Goal: Task Accomplishment & Management: Manage account settings

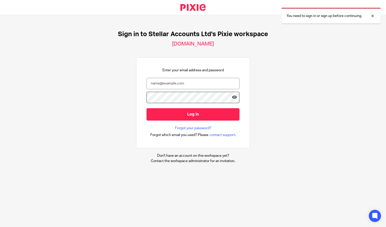
click at [192, 80] on input "email" at bounding box center [192, 83] width 93 height 11
type input "[PERSON_NAME][EMAIL_ADDRESS][PERSON_NAME][DOMAIN_NAME]"
click at [146, 108] on input "Log in" at bounding box center [192, 114] width 93 height 12
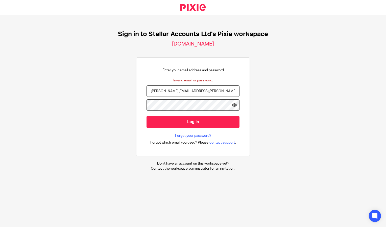
click at [146, 116] on input "Log in" at bounding box center [192, 122] width 93 height 12
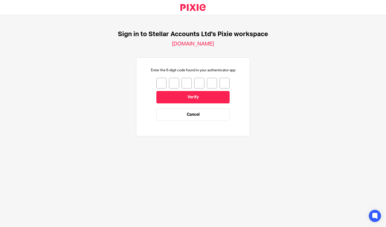
click at [158, 86] on input "number" at bounding box center [161, 83] width 10 height 11
type input "3"
type input "5"
type input "4"
type input "1"
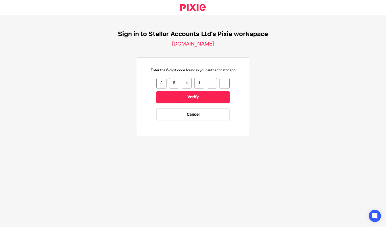
type input "6"
type input "0"
click at [169, 95] on input "Verify" at bounding box center [192, 97] width 73 height 12
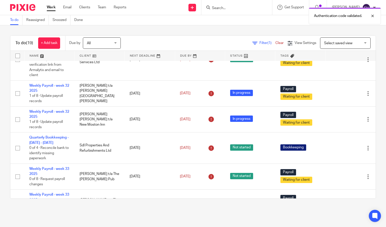
scroll to position [126, 0]
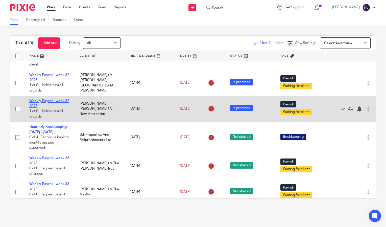
click at [39, 108] on link "Weekly Payroll - week 32 2025" at bounding box center [49, 103] width 40 height 9
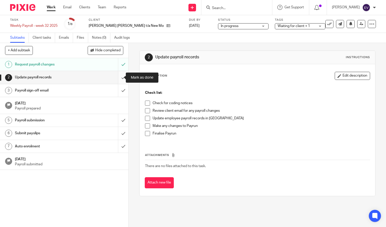
click at [116, 78] on input "submit" at bounding box center [64, 77] width 128 height 13
click at [118, 93] on input "submit" at bounding box center [64, 90] width 128 height 13
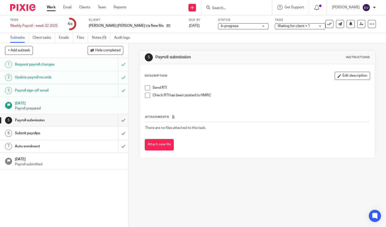
click at [118, 132] on input "submit" at bounding box center [64, 133] width 128 height 13
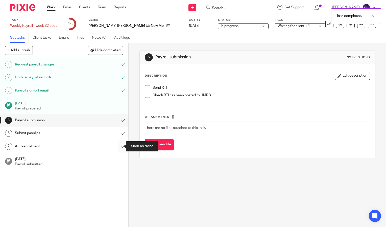
click at [117, 149] on input "submit" at bounding box center [64, 146] width 128 height 13
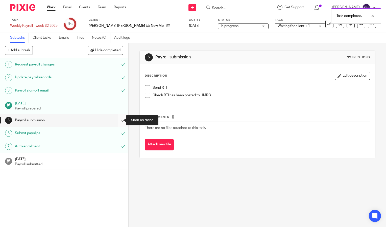
click at [117, 119] on input "submit" at bounding box center [64, 120] width 128 height 13
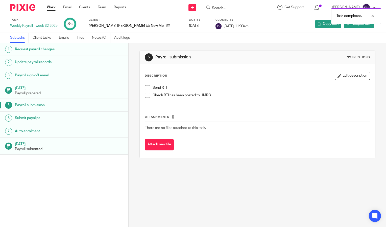
click at [50, 7] on link "Work" at bounding box center [51, 7] width 9 height 5
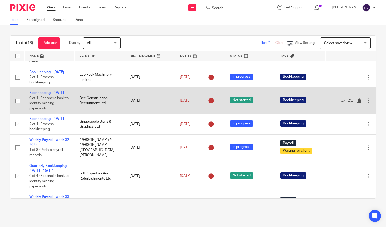
scroll to position [76, 0]
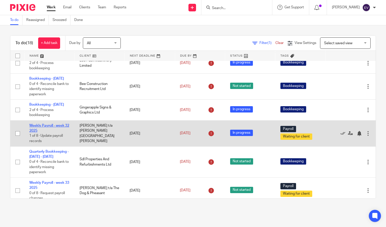
click at [53, 132] on link "Weekly Payroll - week 32 2025" at bounding box center [49, 128] width 40 height 9
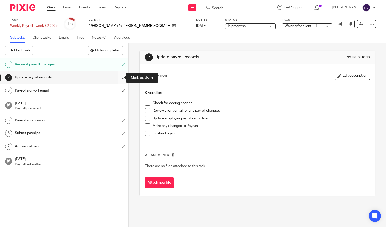
click at [119, 78] on input "submit" at bounding box center [64, 77] width 128 height 13
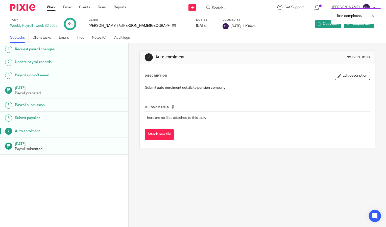
click at [51, 8] on link "Work" at bounding box center [51, 7] width 9 height 5
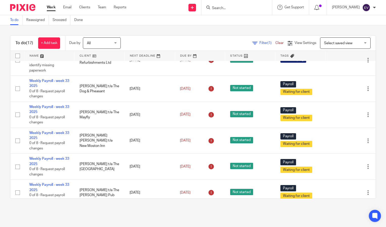
scroll to position [177, 0]
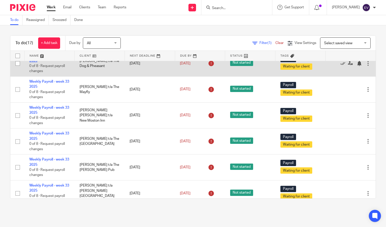
click at [58, 62] on link "Weekly Payroll - week 33 2025" at bounding box center [49, 58] width 40 height 9
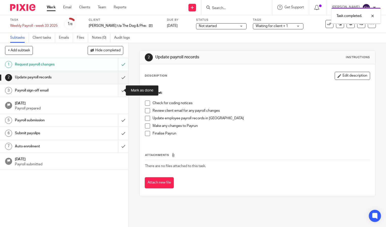
click at [119, 91] on input "submit" at bounding box center [64, 90] width 128 height 13
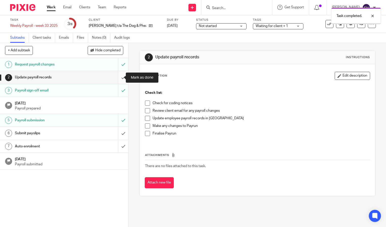
click at [118, 77] on input "submit" at bounding box center [64, 77] width 128 height 13
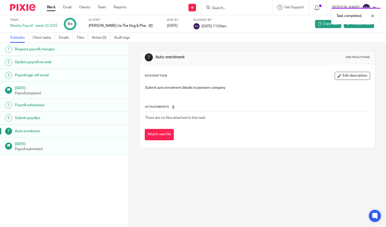
click at [48, 8] on link "Work" at bounding box center [51, 7] width 9 height 5
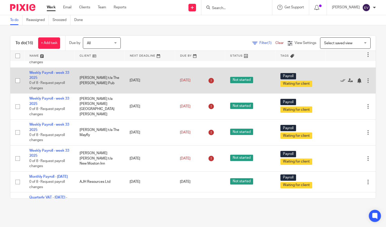
scroll to position [227, 0]
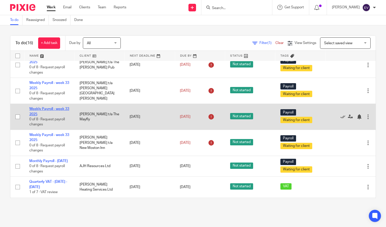
click at [61, 116] on link "Weekly Payroll - week 33 2025" at bounding box center [49, 111] width 40 height 9
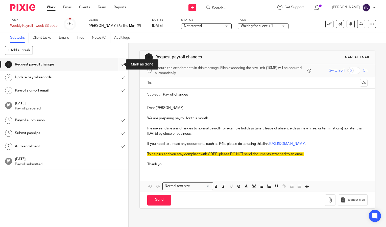
click at [116, 63] on input "submit" at bounding box center [64, 64] width 128 height 13
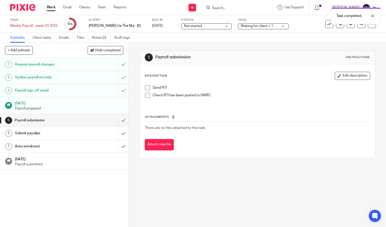
click at [188, 25] on span "Not started" at bounding box center [193, 26] width 18 height 4
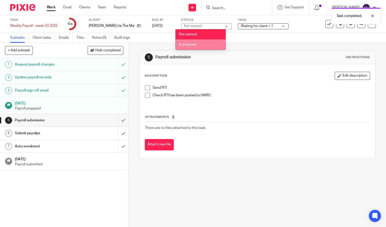
click at [194, 45] on span "In progress" at bounding box center [188, 45] width 18 height 4
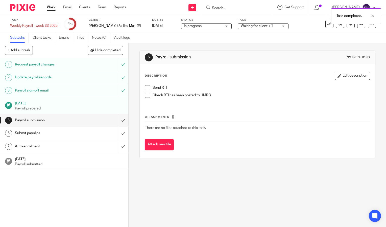
click at [50, 10] on link "Work" at bounding box center [51, 7] width 9 height 5
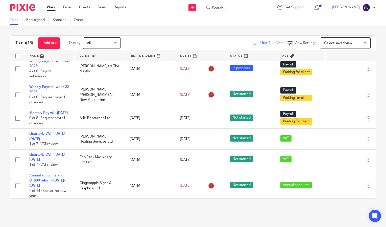
scroll to position [278, 0]
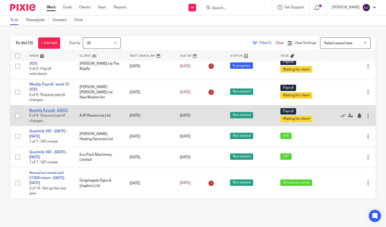
click at [47, 112] on link "Monthly Payroll - August 2025" at bounding box center [48, 111] width 38 height 4
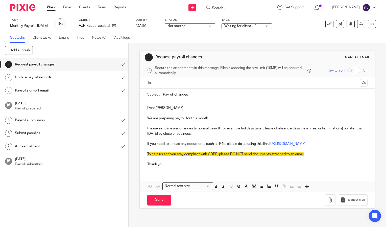
click at [163, 83] on input "text" at bounding box center [257, 83] width 201 height 6
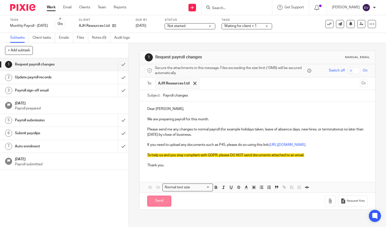
drag, startPoint x: 157, startPoint y: 205, endPoint x: 95, endPoint y: 129, distance: 97.1
click at [157, 204] on input "Send" at bounding box center [159, 200] width 24 height 11
type input "Sent"
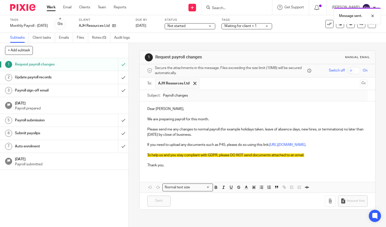
click at [53, 7] on link "Work" at bounding box center [51, 7] width 9 height 5
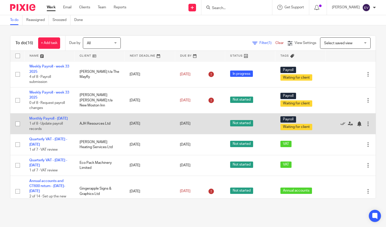
scroll to position [278, 0]
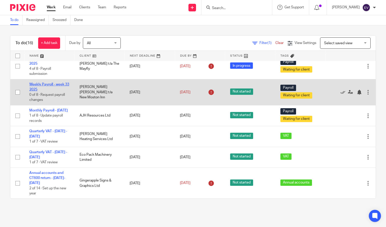
click at [56, 91] on link "Weekly Payroll - week 33 2025" at bounding box center [49, 87] width 40 height 9
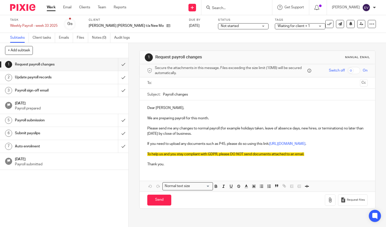
click at [166, 85] on input "text" at bounding box center [257, 83] width 201 height 6
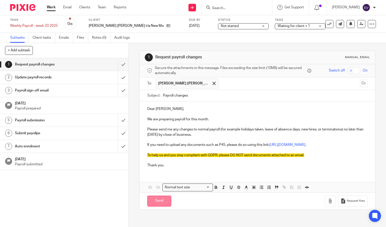
click at [159, 204] on input "Send" at bounding box center [159, 200] width 24 height 11
type input "Sent"
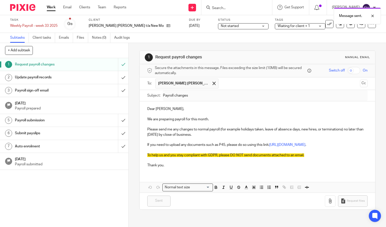
click at [221, 25] on span "Not started" at bounding box center [230, 26] width 18 height 4
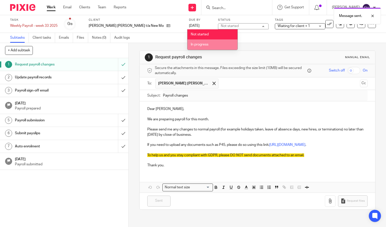
click at [201, 46] on span "In progress" at bounding box center [200, 45] width 18 height 4
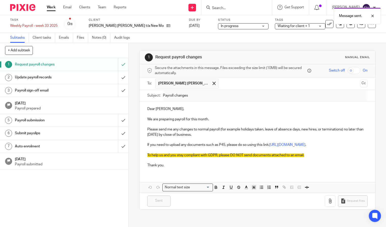
click at [54, 6] on link "Work" at bounding box center [51, 7] width 9 height 5
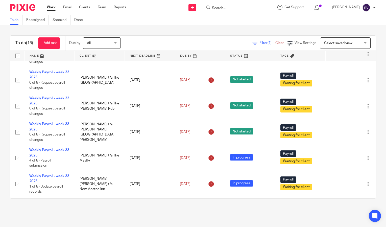
scroll to position [202, 0]
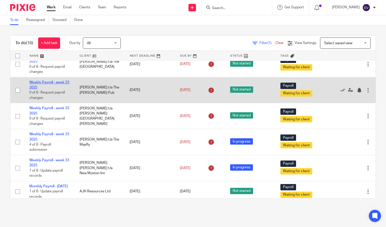
click at [63, 89] on link "Weekly Payroll - week 33 2025" at bounding box center [49, 85] width 40 height 9
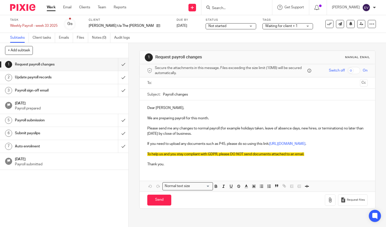
click at [164, 84] on input "text" at bounding box center [257, 83] width 201 height 6
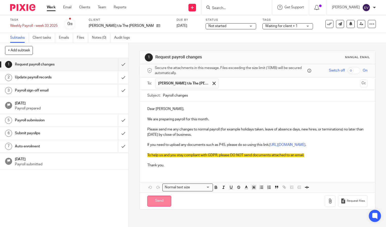
click at [161, 205] on input "Send" at bounding box center [159, 200] width 24 height 11
type input "Sent"
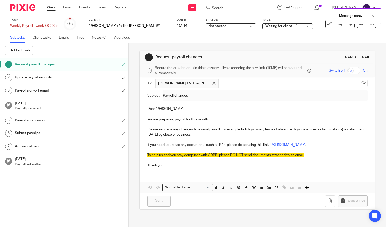
click at [51, 8] on link "Work" at bounding box center [51, 7] width 9 height 5
click at [205, 23] on div "Not started Not started" at bounding box center [230, 26] width 50 height 6
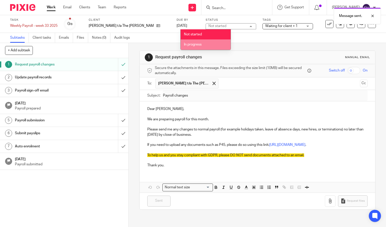
click at [198, 46] on li "In progress" at bounding box center [205, 44] width 50 height 10
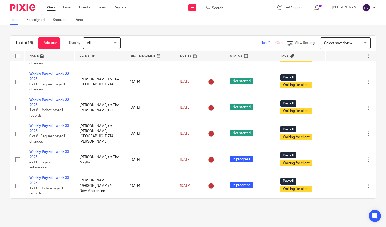
scroll to position [177, 0]
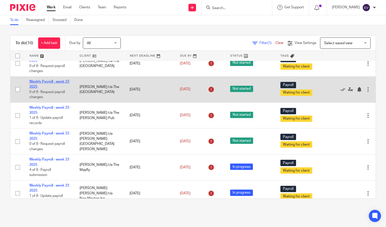
click at [58, 88] on link "Weekly Payroll - week 33 2025" at bounding box center [49, 84] width 40 height 9
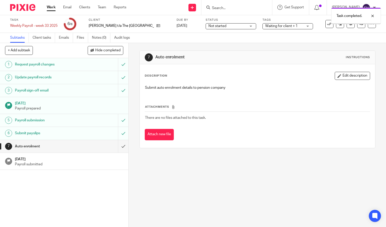
click at [118, 148] on input "submit" at bounding box center [64, 146] width 128 height 13
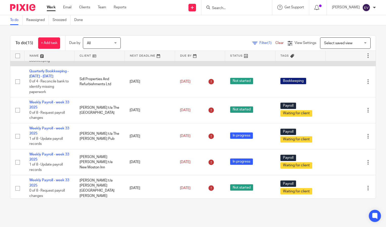
scroll to position [151, 0]
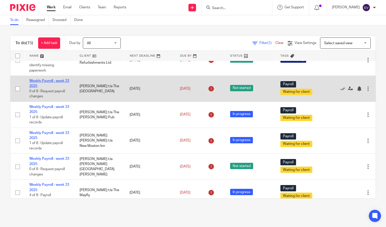
click at [62, 88] on link "Weekly Payroll - week 33 2025" at bounding box center [49, 83] width 40 height 9
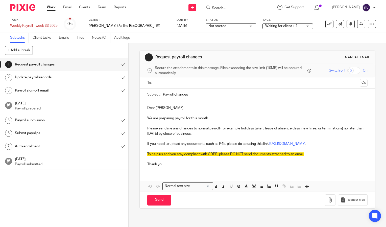
click at [158, 82] on input "text" at bounding box center [257, 83] width 201 height 6
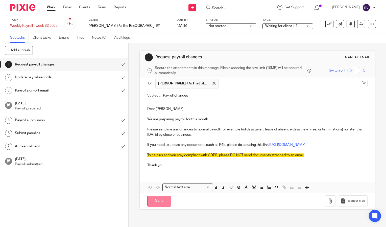
click at [160, 206] on input "Send" at bounding box center [159, 200] width 24 height 11
type input "Sent"
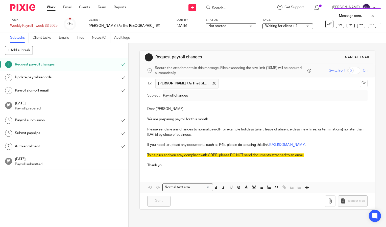
click at [52, 8] on link "Work" at bounding box center [51, 7] width 9 height 5
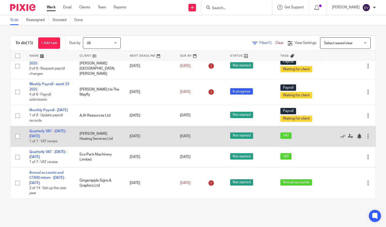
scroll to position [278, 0]
click at [57, 132] on link "Quarterly VAT - [DATE] - [DATE]" at bounding box center [48, 133] width 38 height 9
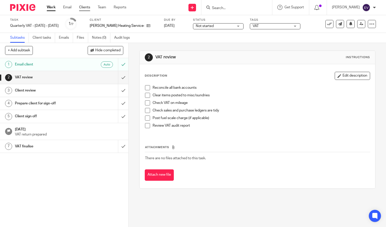
click at [85, 7] on link "Clients" at bounding box center [84, 7] width 11 height 5
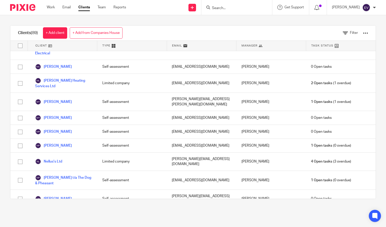
scroll to position [883, 0]
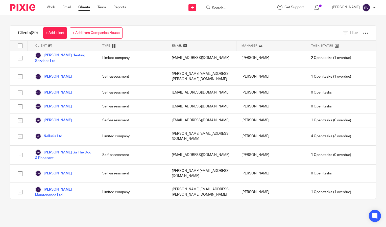
click at [72, 219] on link "[PERSON_NAME] t/a The Mayfly" at bounding box center [63, 224] width 57 height 11
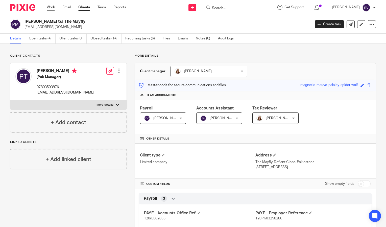
click at [51, 7] on link "Work" at bounding box center [51, 7] width 8 height 5
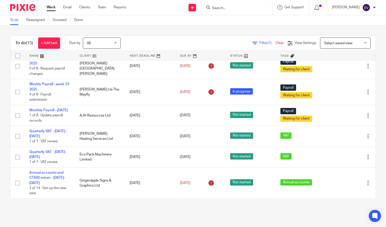
scroll to position [278, 0]
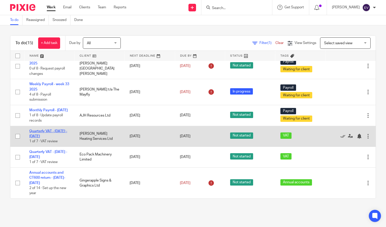
click at [54, 132] on link "Quarterly VAT - [DATE] - [DATE]" at bounding box center [48, 133] width 38 height 9
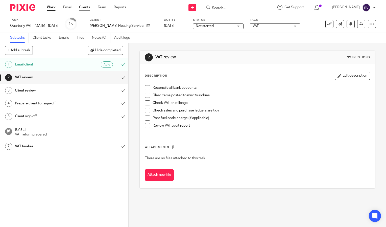
click at [88, 9] on link "Clients" at bounding box center [84, 7] width 11 height 5
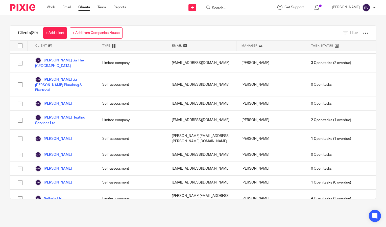
scroll to position [833, 0]
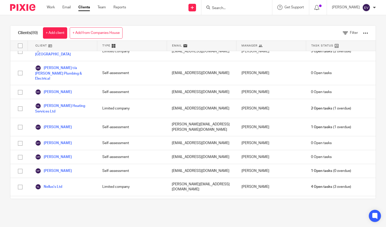
drag, startPoint x: 54, startPoint y: 8, endPoint x: 68, endPoint y: 22, distance: 20.5
click at [54, 8] on link "Work" at bounding box center [51, 7] width 8 height 5
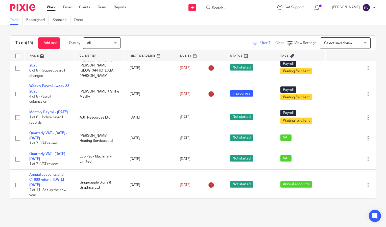
scroll to position [278, 0]
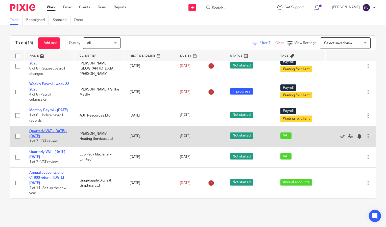
click at [44, 132] on link "Quarterly VAT - [DATE] - [DATE]" at bounding box center [48, 133] width 38 height 9
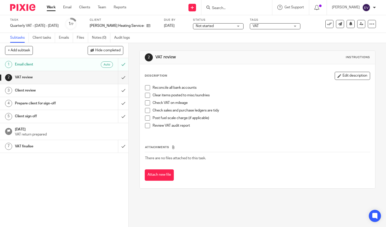
drag, startPoint x: 193, startPoint y: 25, endPoint x: 193, endPoint y: 34, distance: 8.6
click at [196, 25] on span "Not started" at bounding box center [205, 26] width 18 height 4
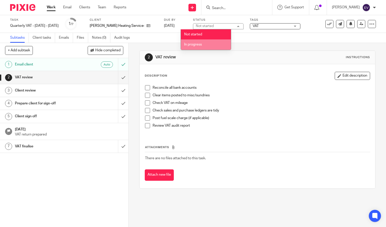
click at [195, 45] on span "In progress" at bounding box center [193, 45] width 18 height 4
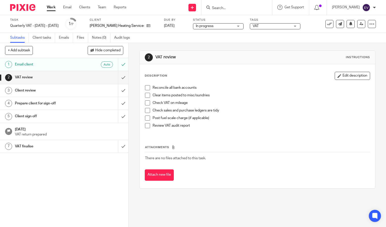
click at [53, 9] on link "Work" at bounding box center [51, 7] width 9 height 5
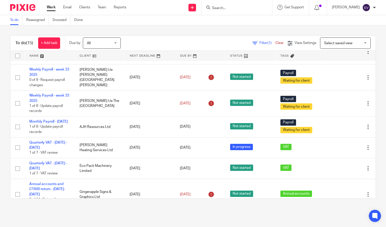
scroll to position [278, 0]
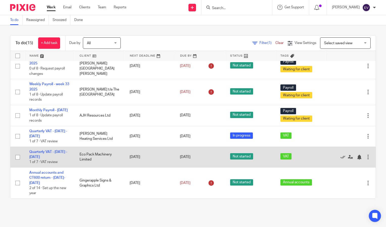
click at [137, 157] on td "[DATE]" at bounding box center [149, 156] width 50 height 21
click at [53, 151] on link "Quarterly VAT - [DATE] - [DATE]" at bounding box center [48, 154] width 38 height 9
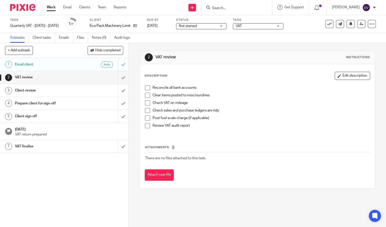
drag, startPoint x: 186, startPoint y: 25, endPoint x: 187, endPoint y: 37, distance: 11.6
click at [186, 26] on span "Not started" at bounding box center [188, 26] width 18 height 4
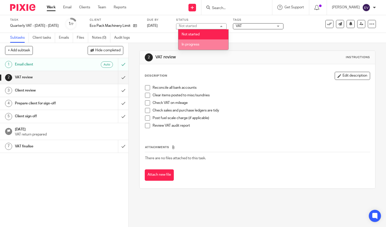
drag, startPoint x: 190, startPoint y: 42, endPoint x: 170, endPoint y: 61, distance: 27.7
click at [190, 42] on li "In progress" at bounding box center [203, 44] width 50 height 10
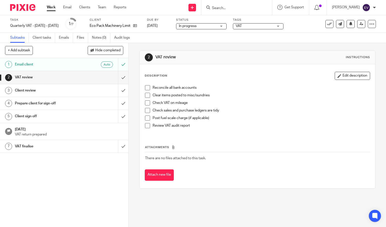
click at [51, 6] on link "Work" at bounding box center [51, 7] width 9 height 5
